Goal: Information Seeking & Learning: Learn about a topic

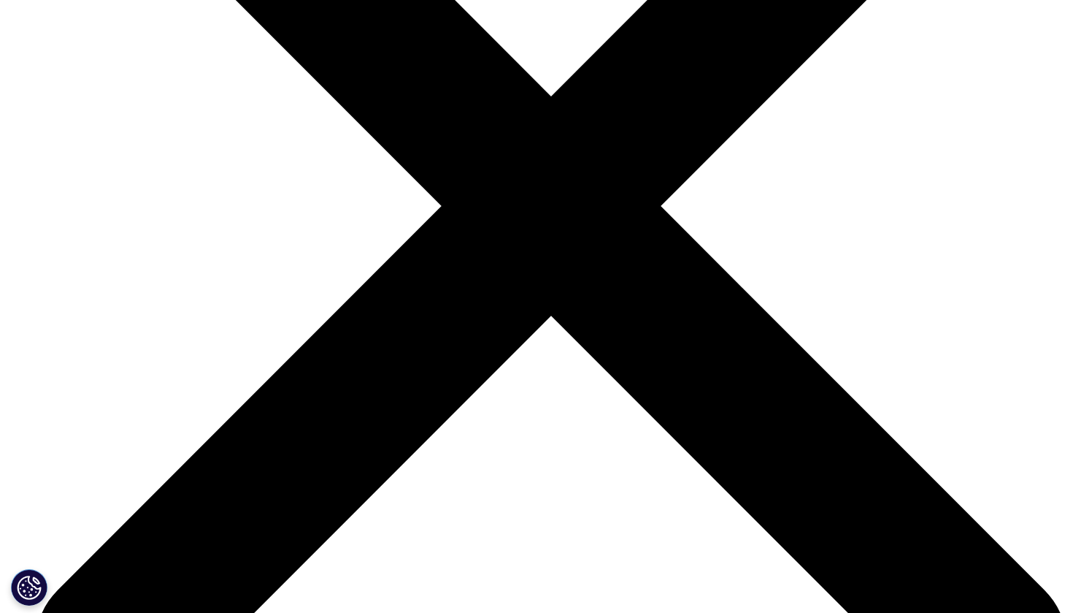
scroll to position [1817, 0]
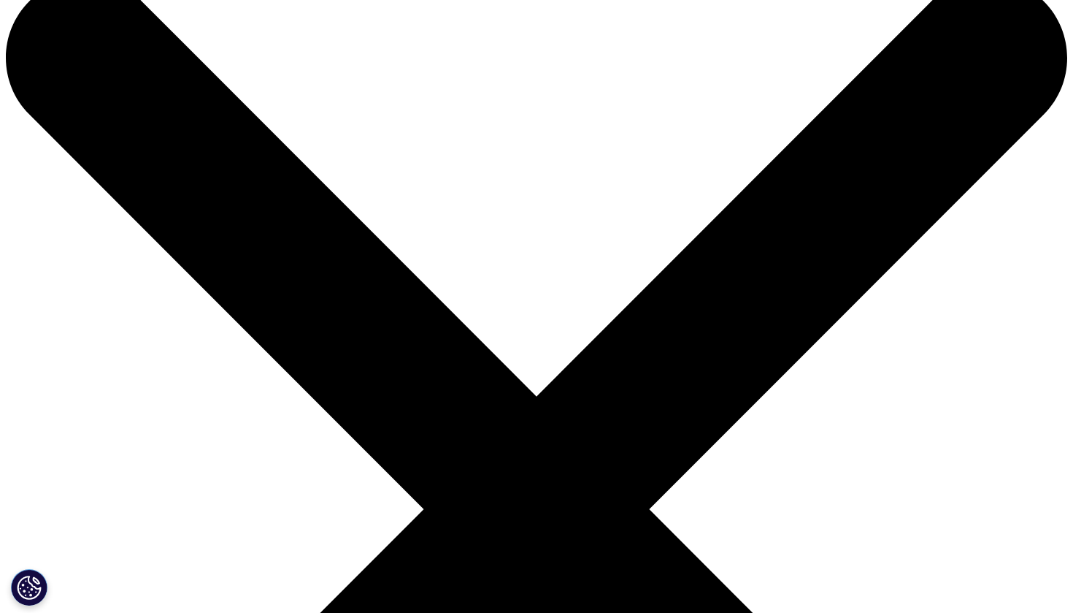
scroll to position [47, 0]
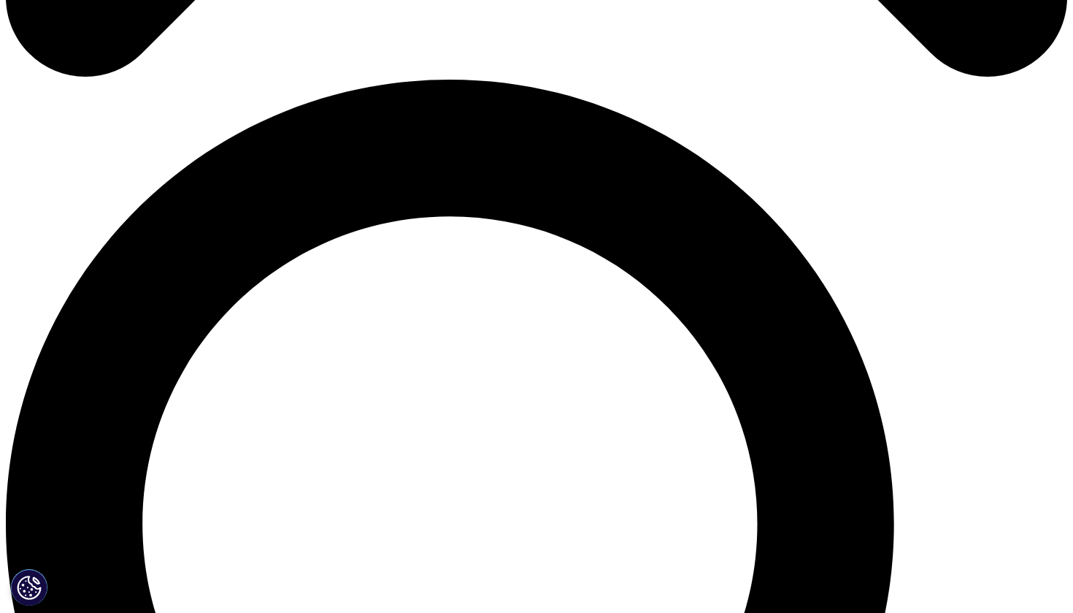
scroll to position [705, 0]
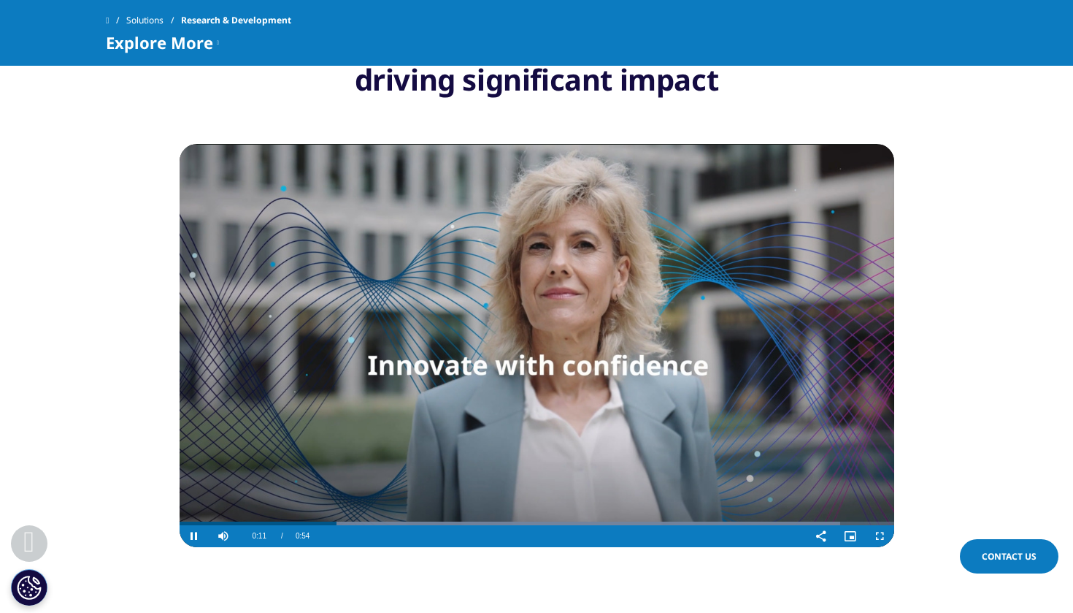
click at [532, 377] on video "Video Player" at bounding box center [537, 345] width 715 height 403
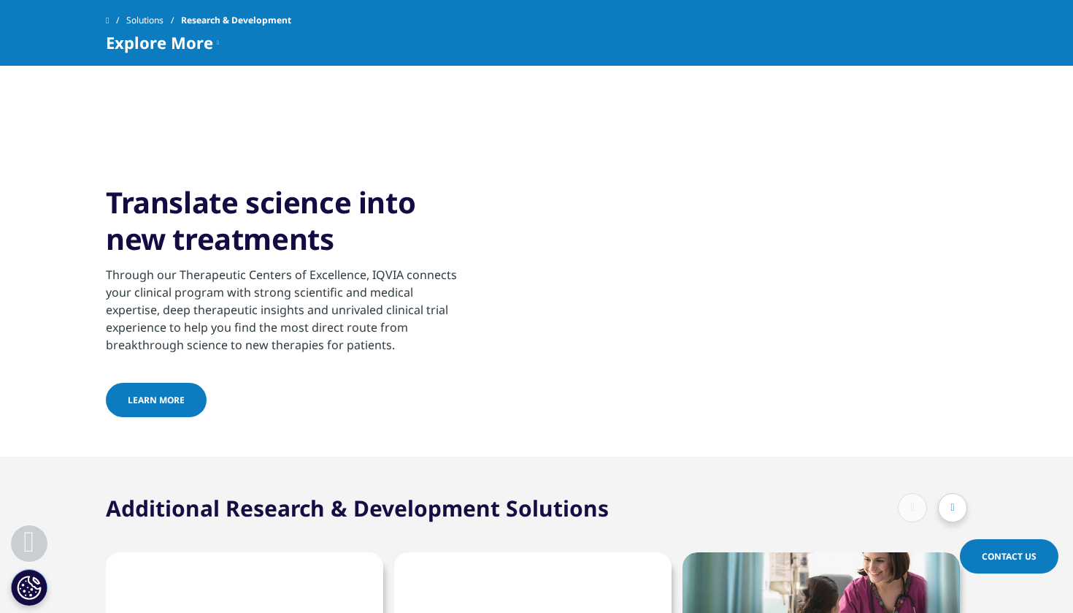
scroll to position [3370, 0]
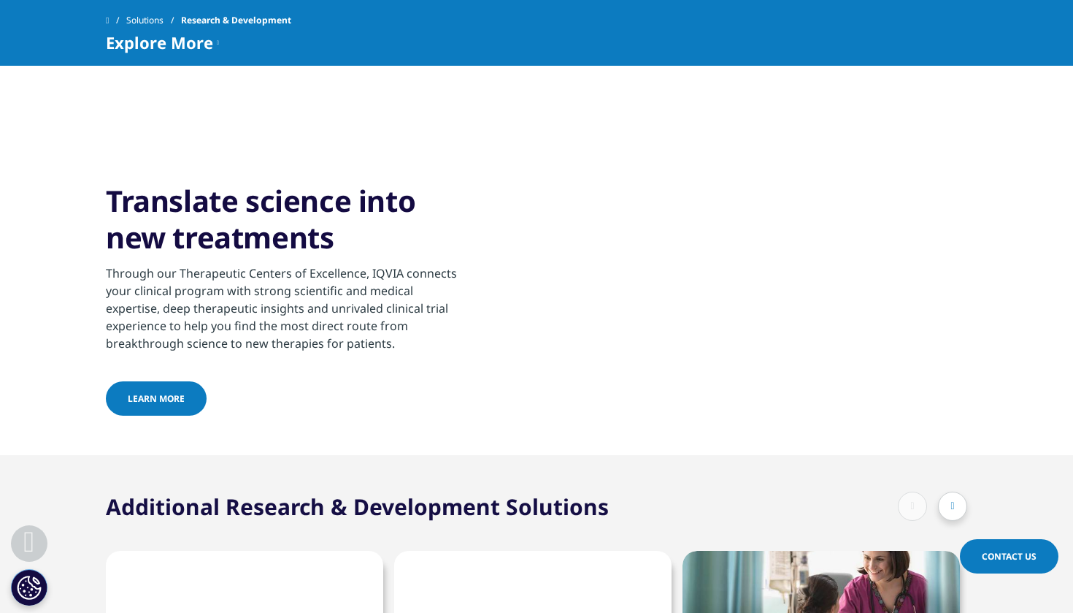
click at [153, 404] on span "Learn More" at bounding box center [156, 398] width 57 height 12
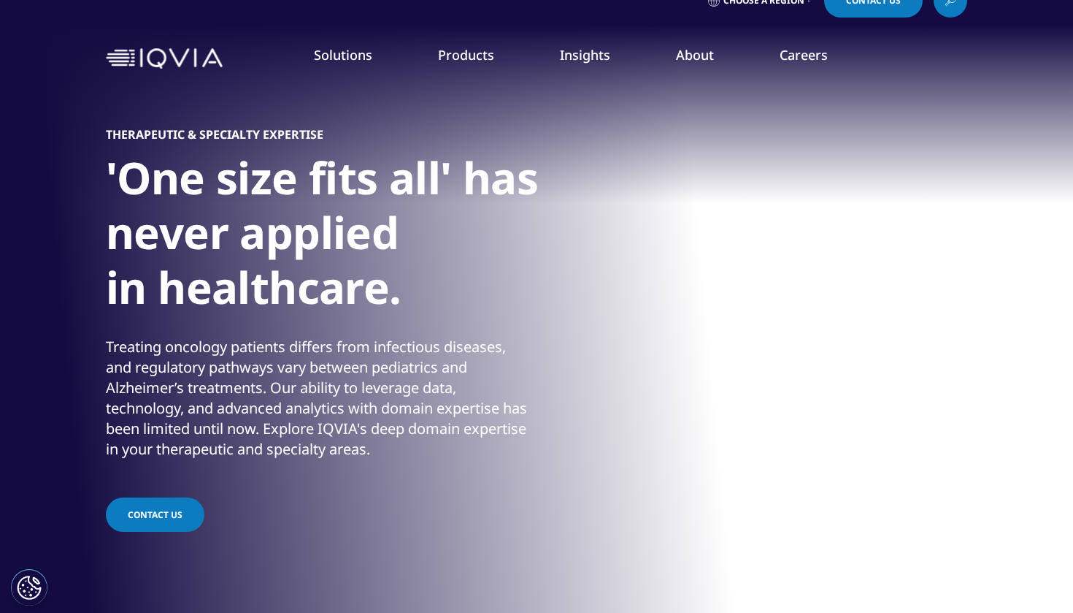
scroll to position [28, 0]
